Goal: Task Accomplishment & Management: Manage account settings

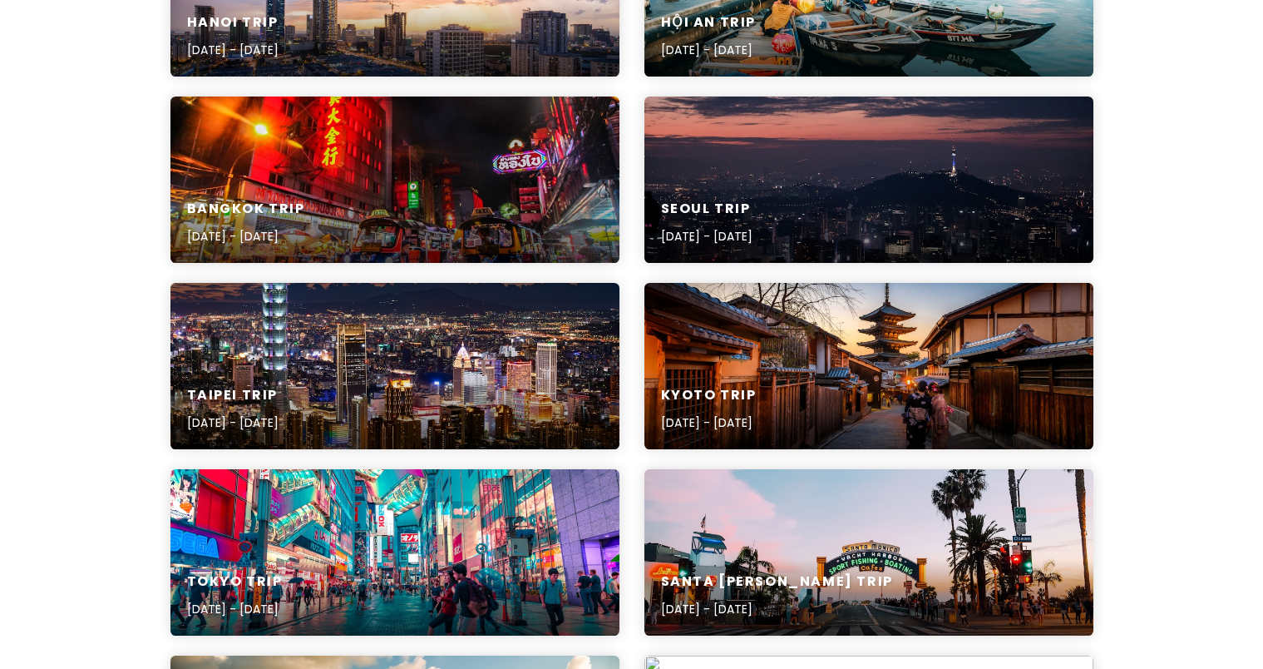
scroll to position [172, 0]
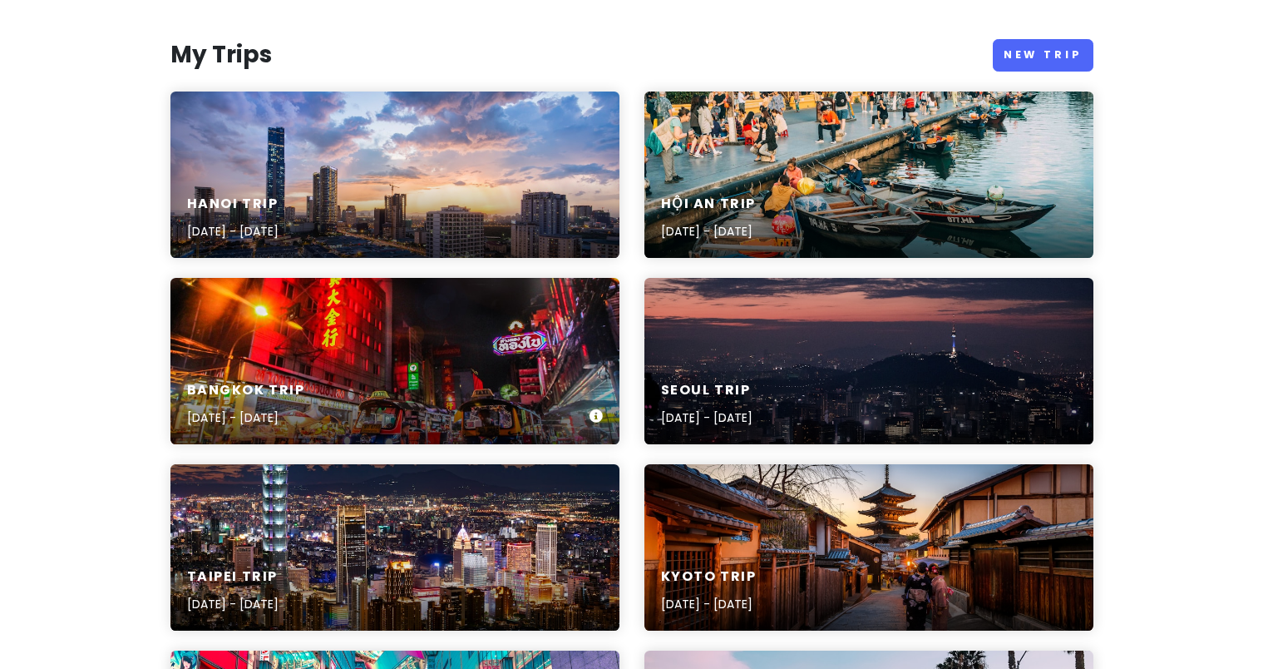
click at [379, 322] on div "[GEOGRAPHIC_DATA] Trip [DATE] - [DATE]" at bounding box center [394, 361] width 449 height 166
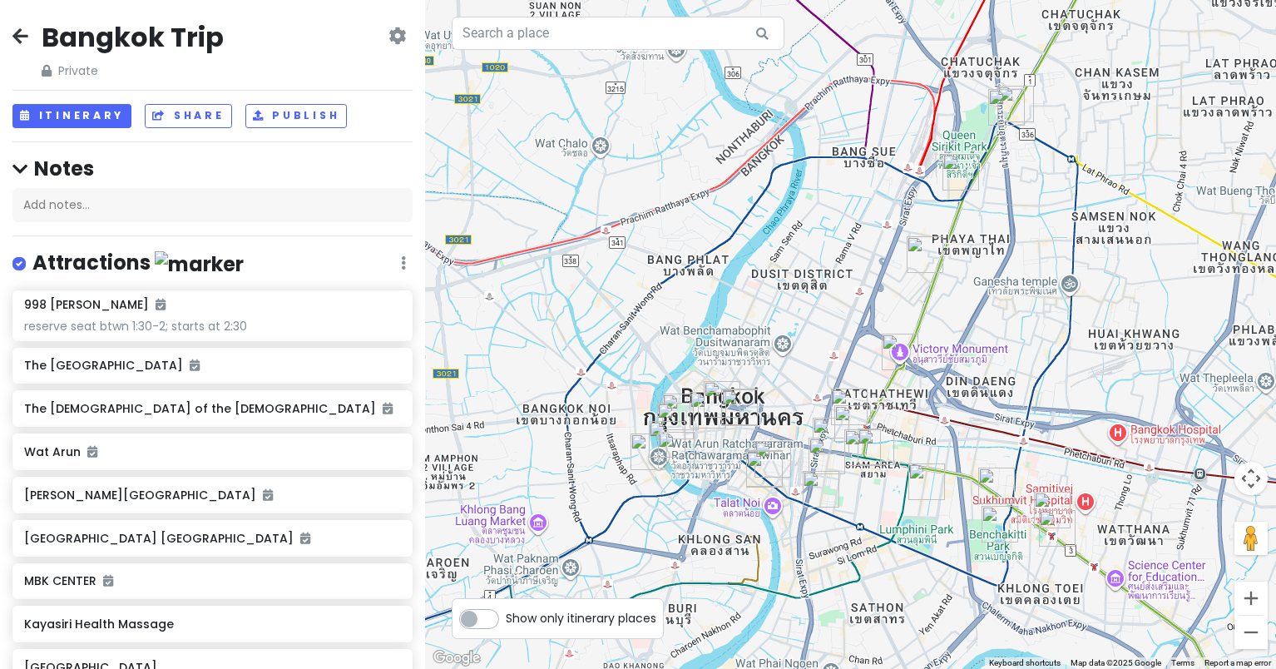
click at [100, 130] on div "[GEOGRAPHIC_DATA] Trip Private Change Dates Make a Copy Delete Trip Go Pro ⚡️ G…" at bounding box center [212, 334] width 425 height 669
click at [99, 126] on button "Itinerary" at bounding box center [71, 116] width 119 height 24
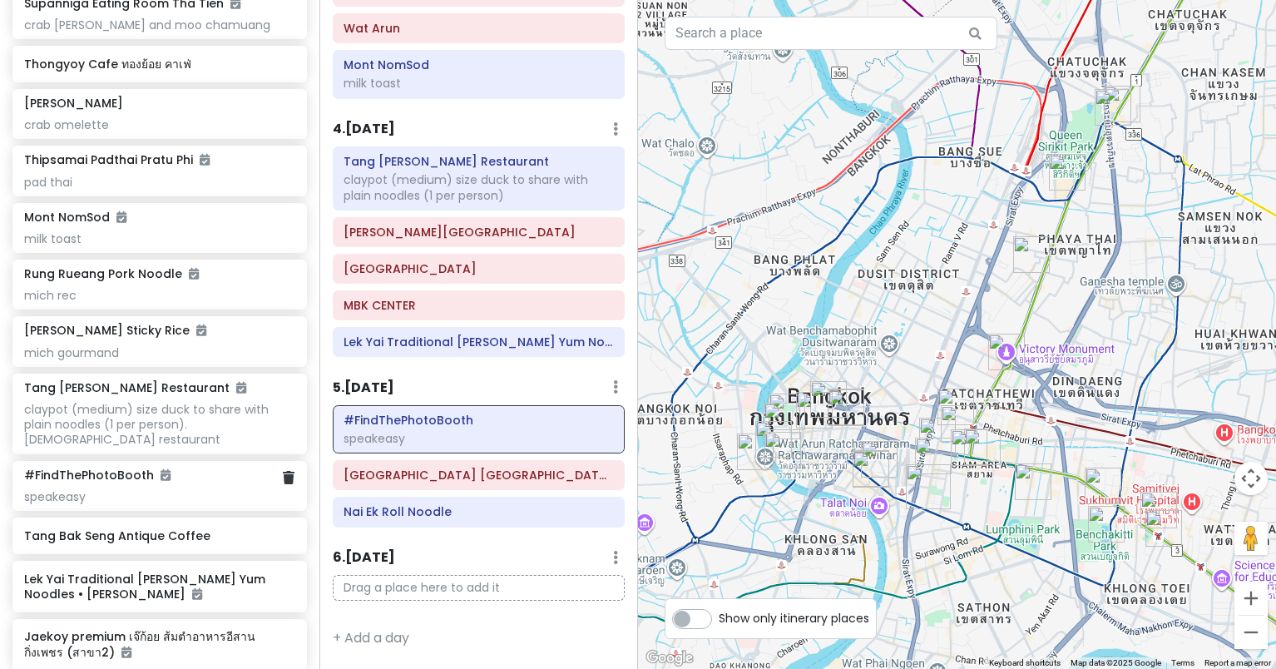
scroll to position [1486, 0]
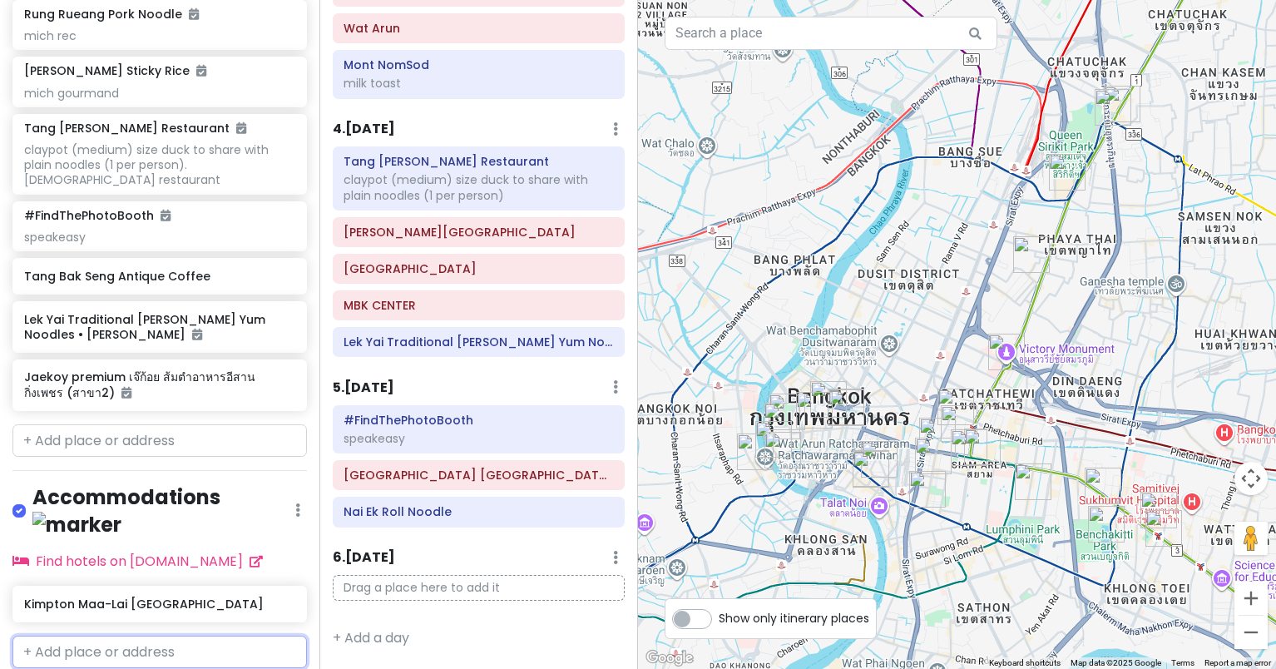
click at [116, 635] on input "text" at bounding box center [159, 651] width 294 height 33
type input "thana city"
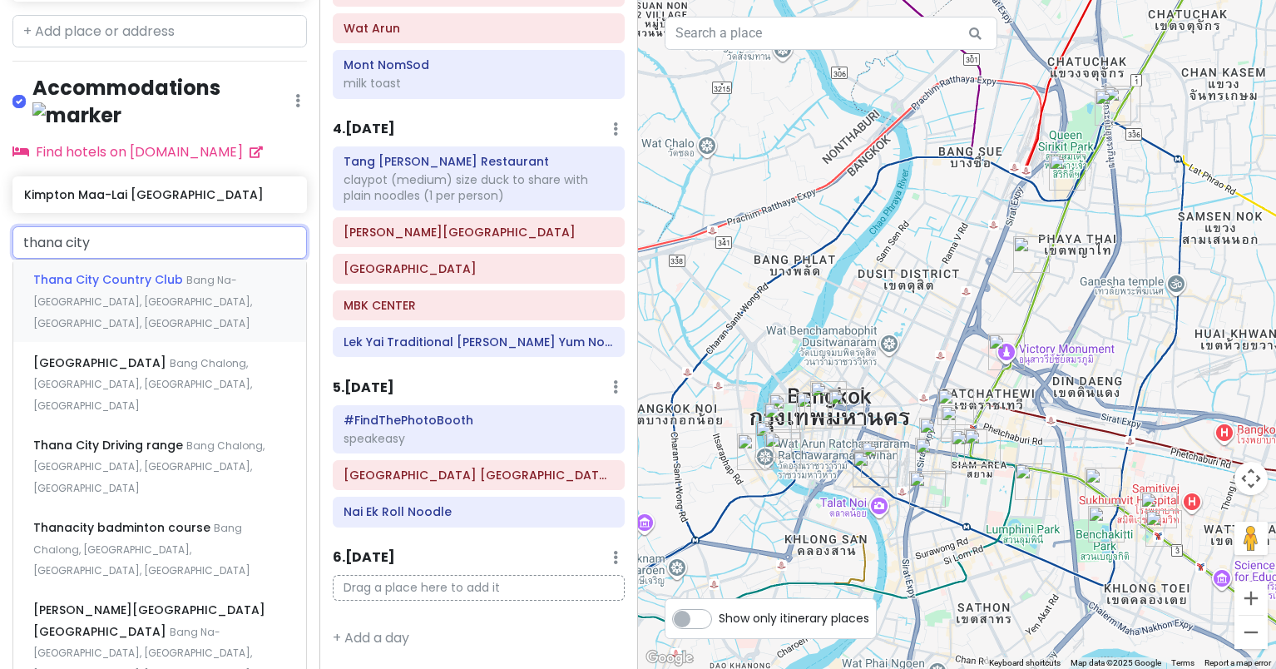
click at [132, 270] on div "Thana City Country Club [GEOGRAPHIC_DATA], [GEOGRAPHIC_DATA], [GEOGRAPHIC_DATA]…" at bounding box center [159, 300] width 293 height 82
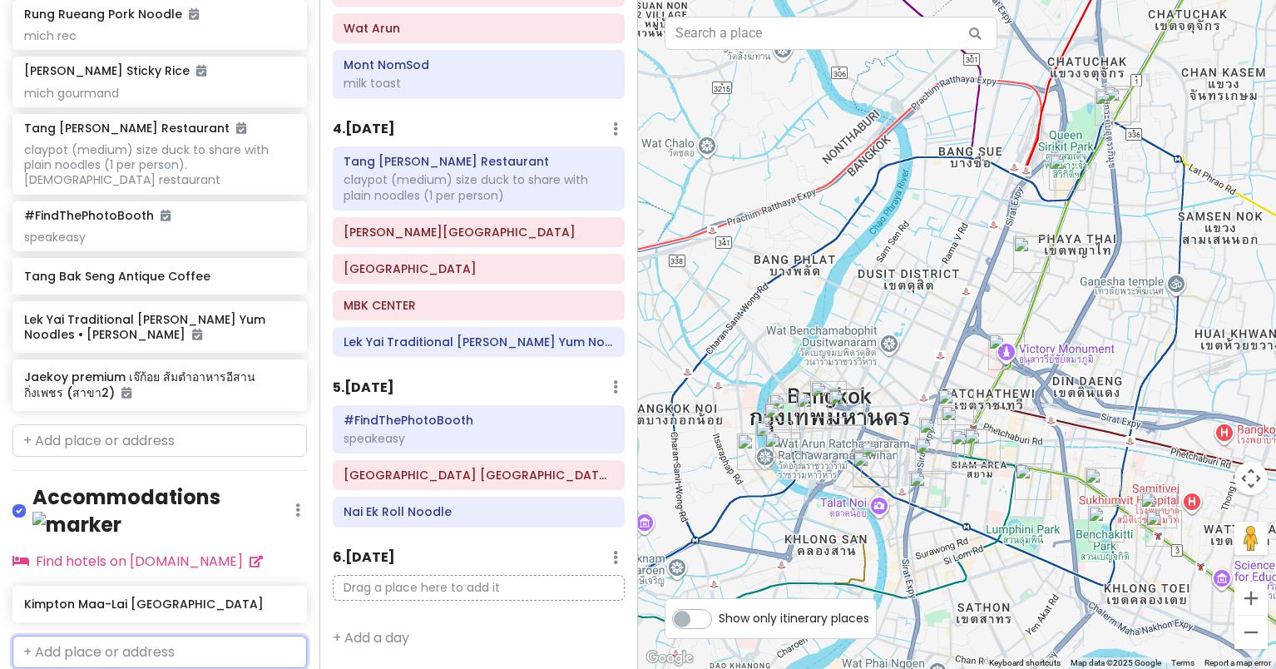
scroll to position [1529, 0]
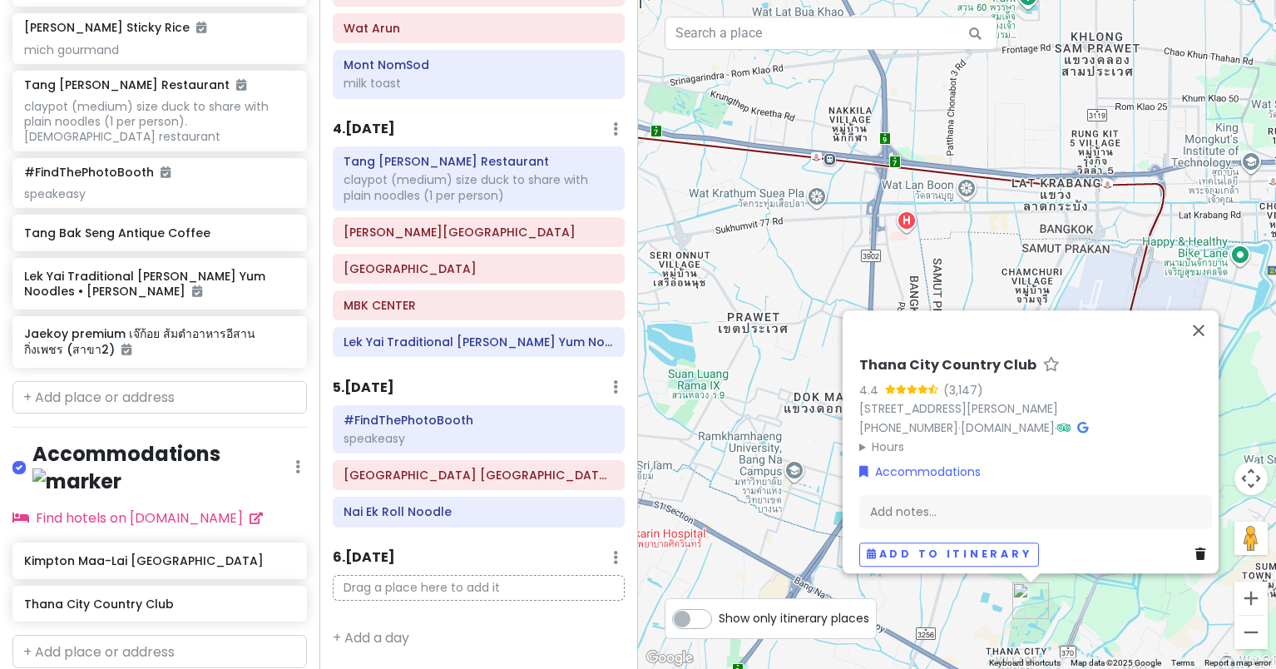
click at [795, 427] on div "Thana City Country Club 4.4 (3,147) 100 1 Thanon Bang Na-Trat Frontage, [GEOGRA…" at bounding box center [957, 334] width 638 height 669
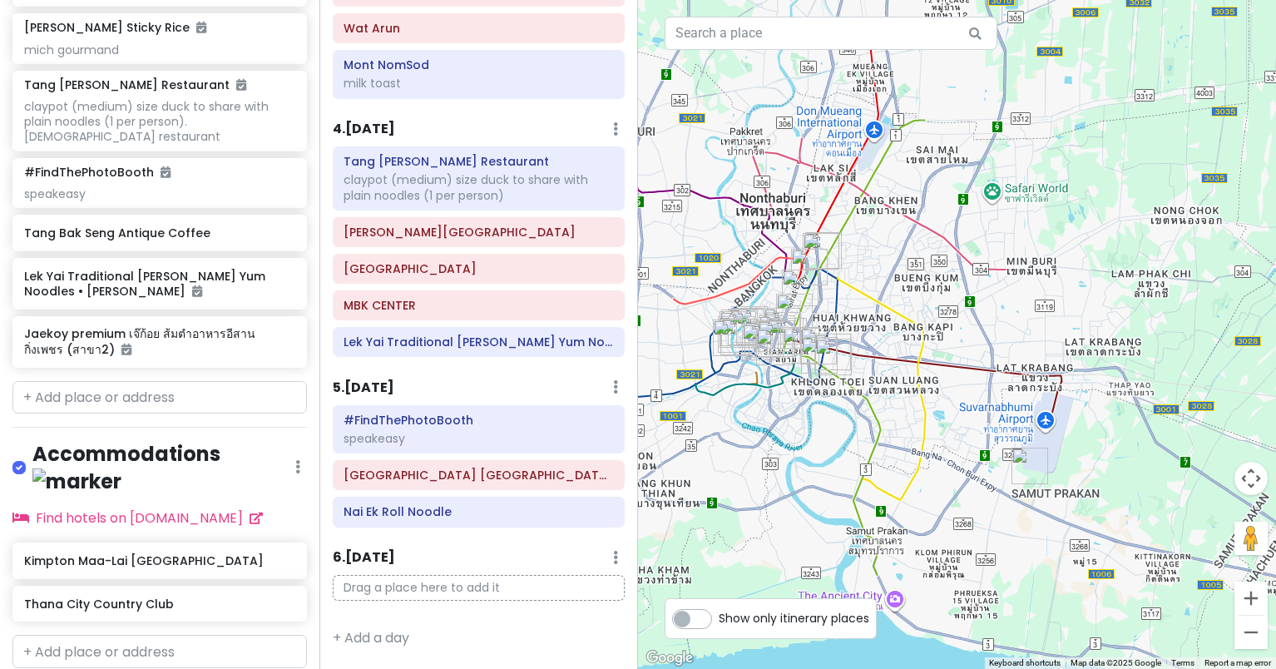
drag, startPoint x: 782, startPoint y: 422, endPoint x: 959, endPoint y: 432, distance: 176.5
click at [959, 432] on div at bounding box center [957, 334] width 638 height 669
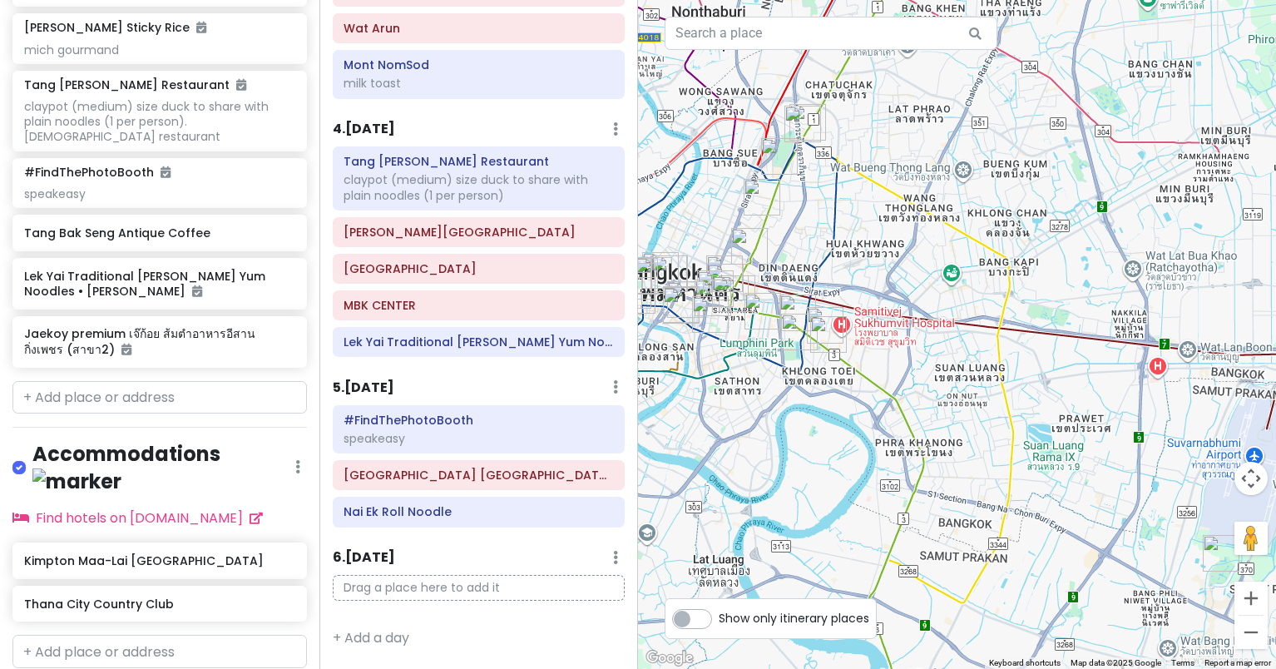
drag, startPoint x: 806, startPoint y: 379, endPoint x: 908, endPoint y: 464, distance: 132.9
click at [908, 464] on div at bounding box center [957, 334] width 638 height 669
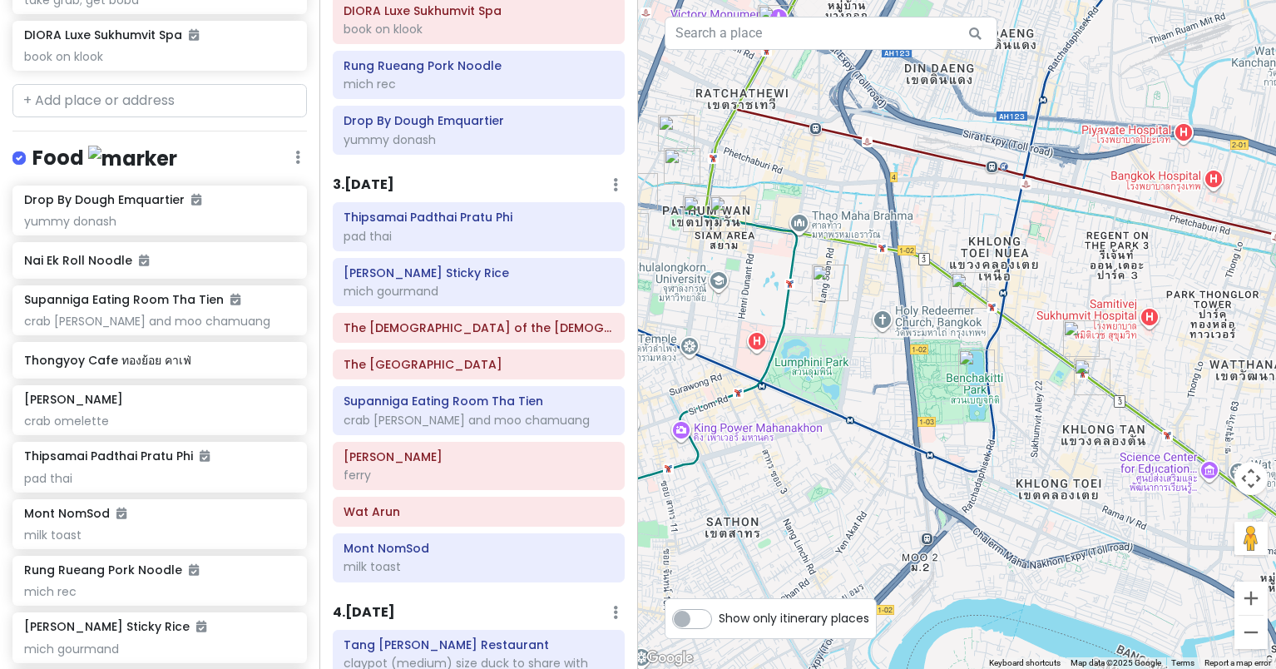
scroll to position [0, 0]
